Goal: Transaction & Acquisition: Book appointment/travel/reservation

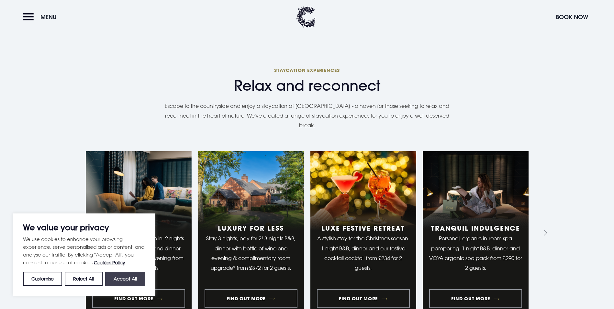
click at [120, 282] on button "Accept All" at bounding box center [125, 279] width 40 height 14
checkbox input "true"
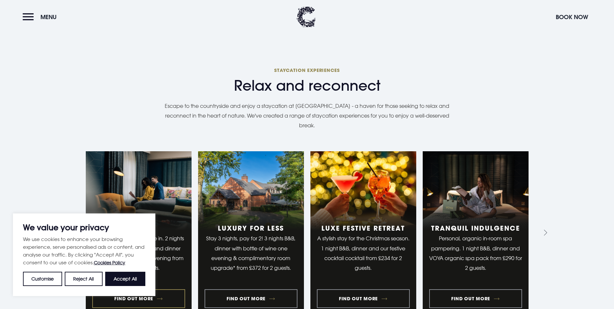
checkbox input "true"
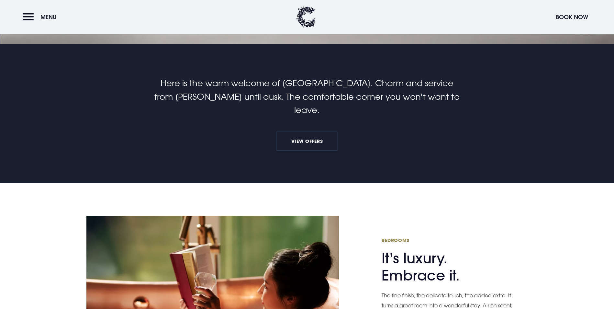
scroll to position [194, 0]
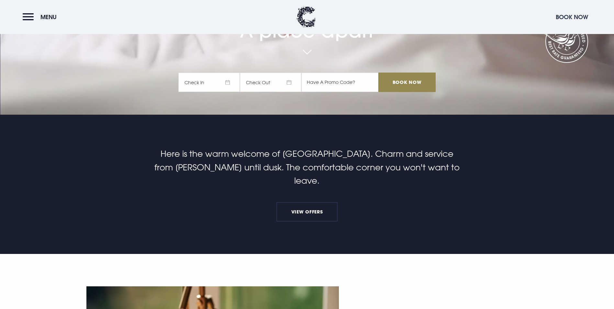
click at [570, 13] on button "Book Now" at bounding box center [572, 17] width 39 height 14
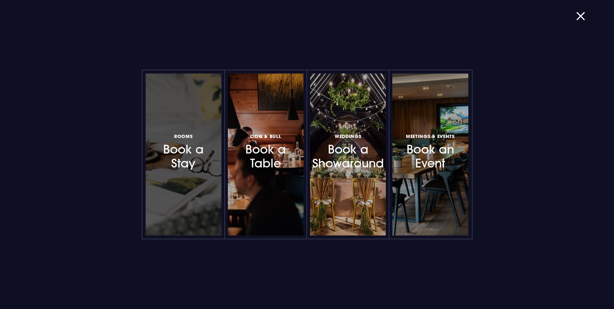
click at [184, 162] on h3 "Rooms Book a Stay" at bounding box center [183, 151] width 56 height 39
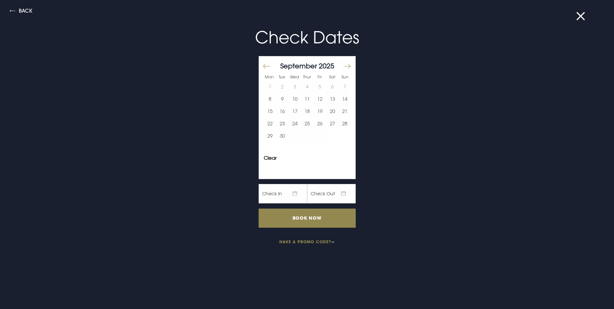
click at [336, 66] on div "[DATE]" at bounding box center [307, 65] width 87 height 9
click at [347, 68] on div at bounding box center [349, 68] width 9 height 9
click at [345, 67] on button "Move forward to switch to the next month." at bounding box center [347, 67] width 8 height 14
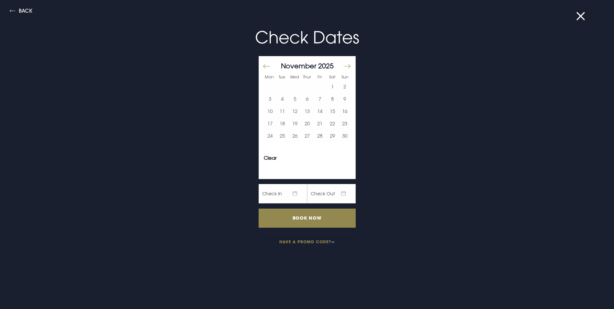
click at [345, 67] on button "Move forward to switch to the next month." at bounding box center [347, 67] width 8 height 14
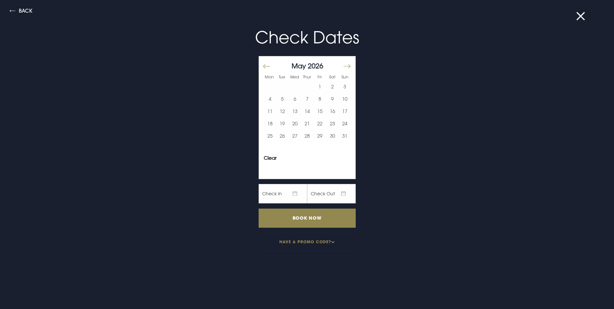
click at [345, 67] on button "Move forward to switch to the next month." at bounding box center [347, 67] width 8 height 14
click at [277, 137] on button "28" at bounding box center [282, 136] width 13 height 12
click at [302, 136] on button "30" at bounding box center [307, 136] width 13 height 12
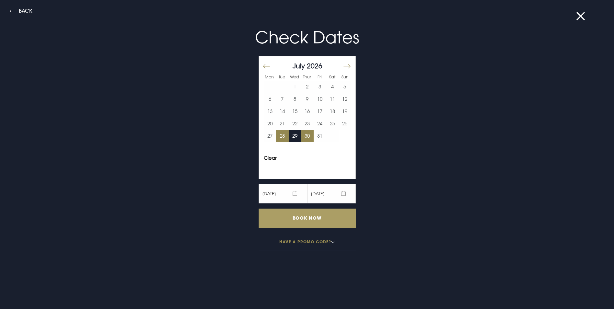
click at [308, 221] on input "Book Now" at bounding box center [307, 218] width 97 height 19
